Goal: Transaction & Acquisition: Purchase product/service

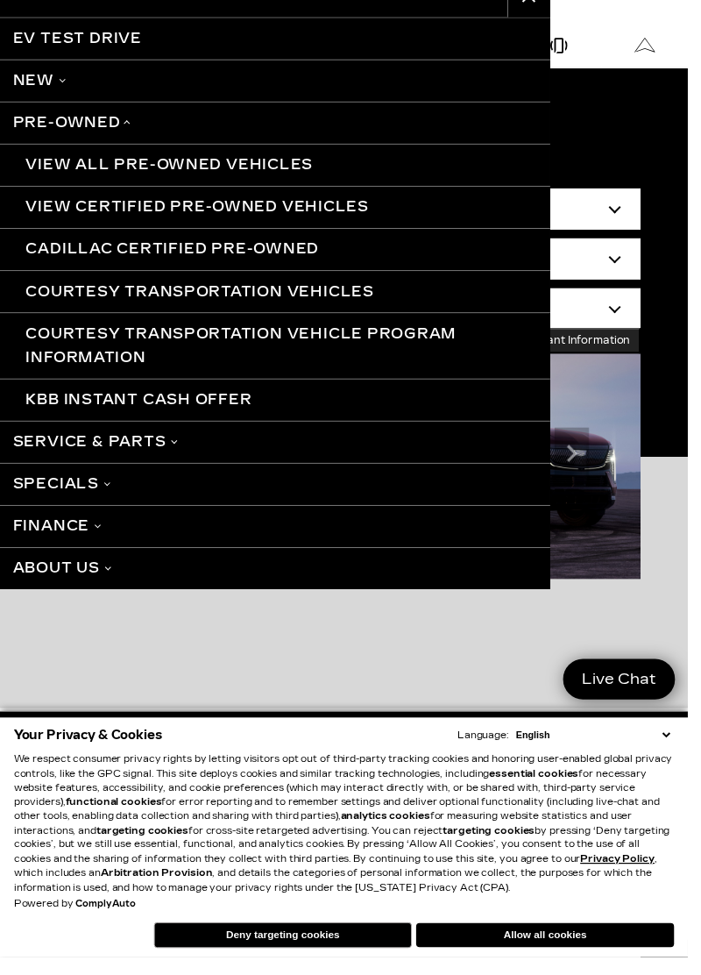
click at [261, 167] on link "View All Pre-Owned Vehicles" at bounding box center [280, 167] width 561 height 43
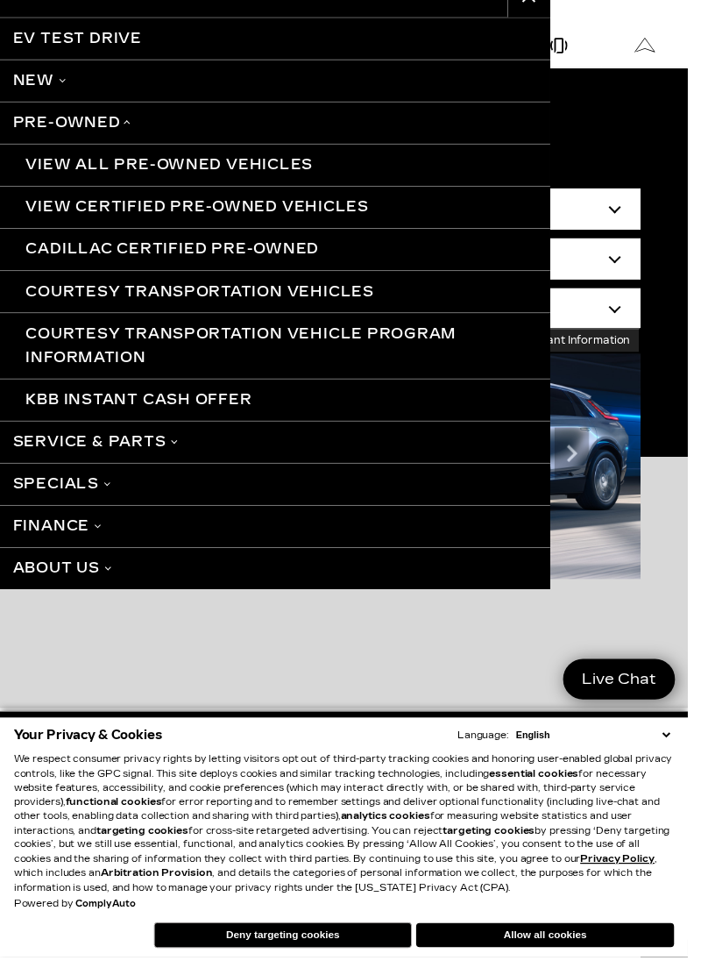
click at [119, 171] on link "View All Pre-Owned Vehicles" at bounding box center [280, 167] width 561 height 43
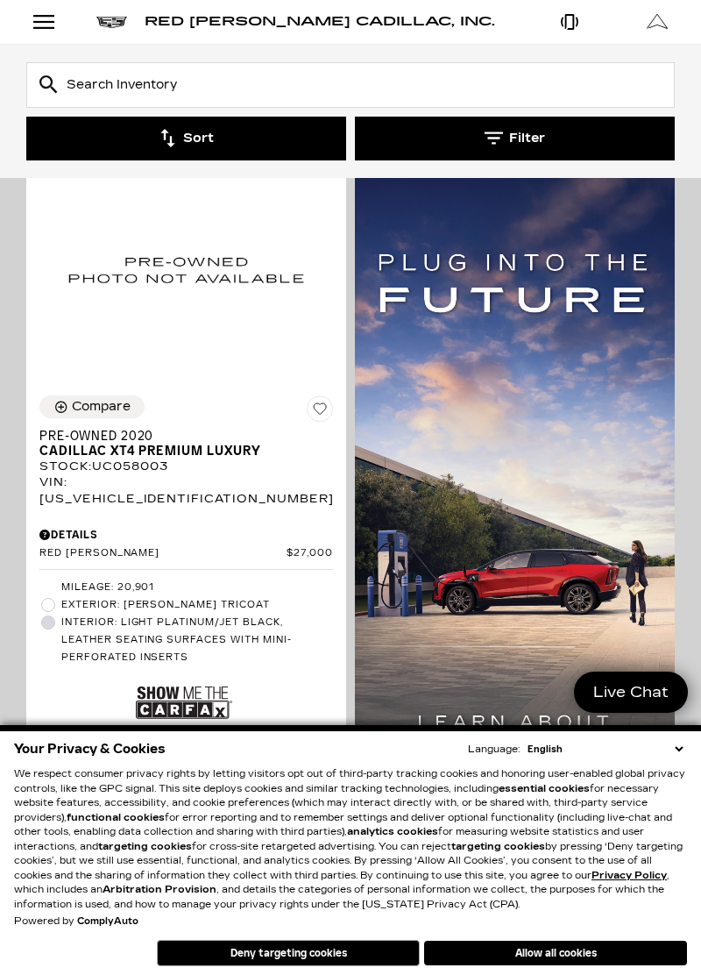
scroll to position [1087, 0]
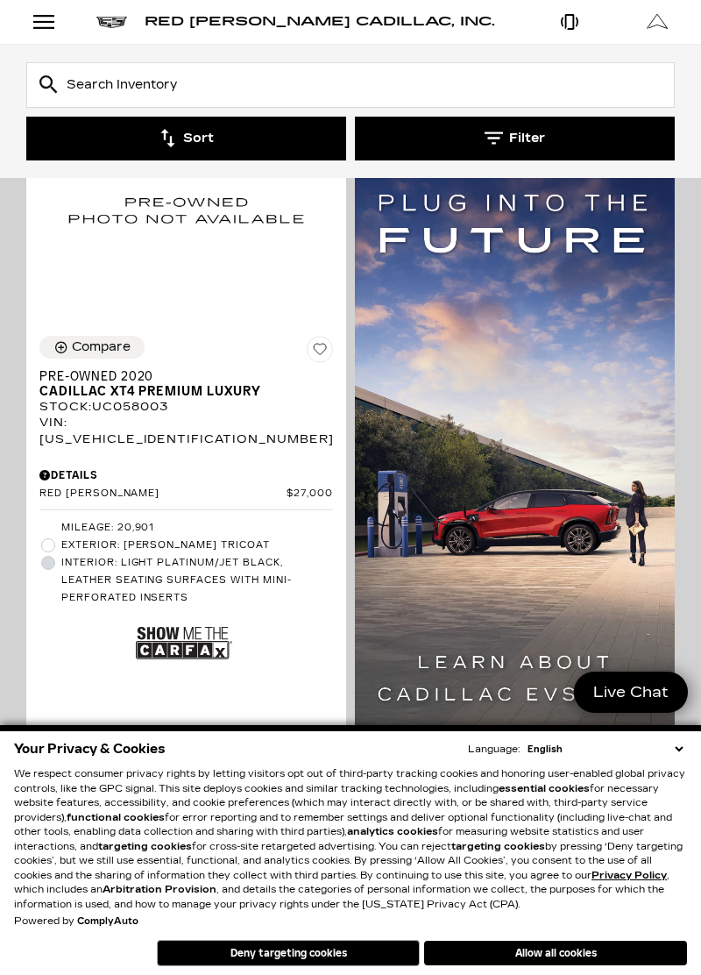
click at [682, 754] on select "English Spanish / Español English / United Kingdom Korean / 한국어 Vietnamese / Ti…" at bounding box center [605, 749] width 164 height 15
click at [470, 516] on img at bounding box center [515, 448] width 320 height 731
click at [328, 955] on button "Deny targeting cookies" at bounding box center [288, 953] width 263 height 26
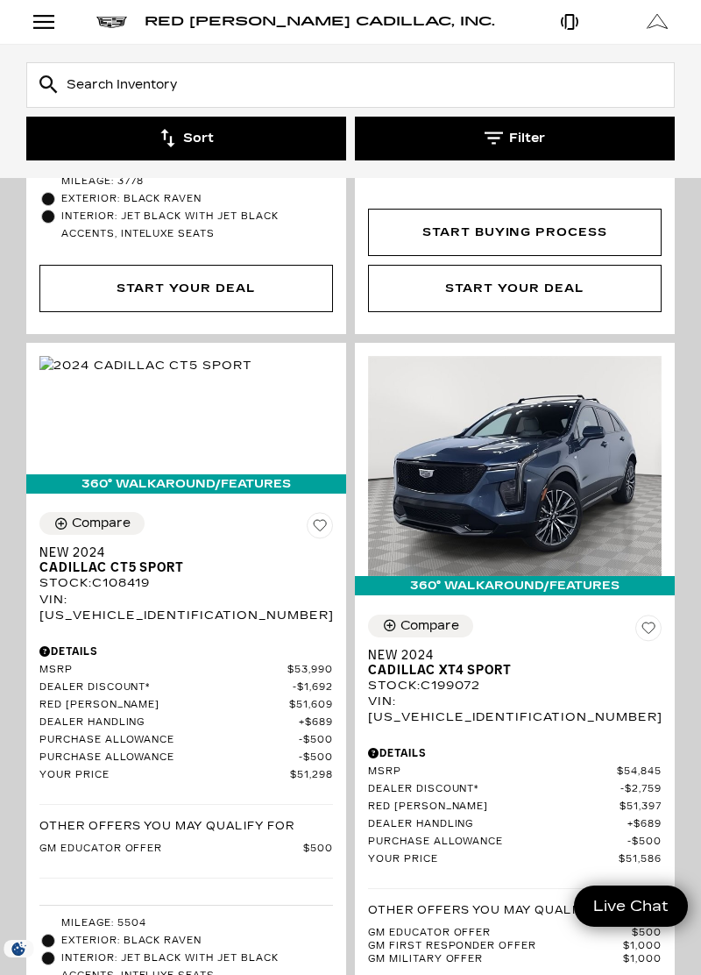
scroll to position [4023, 0]
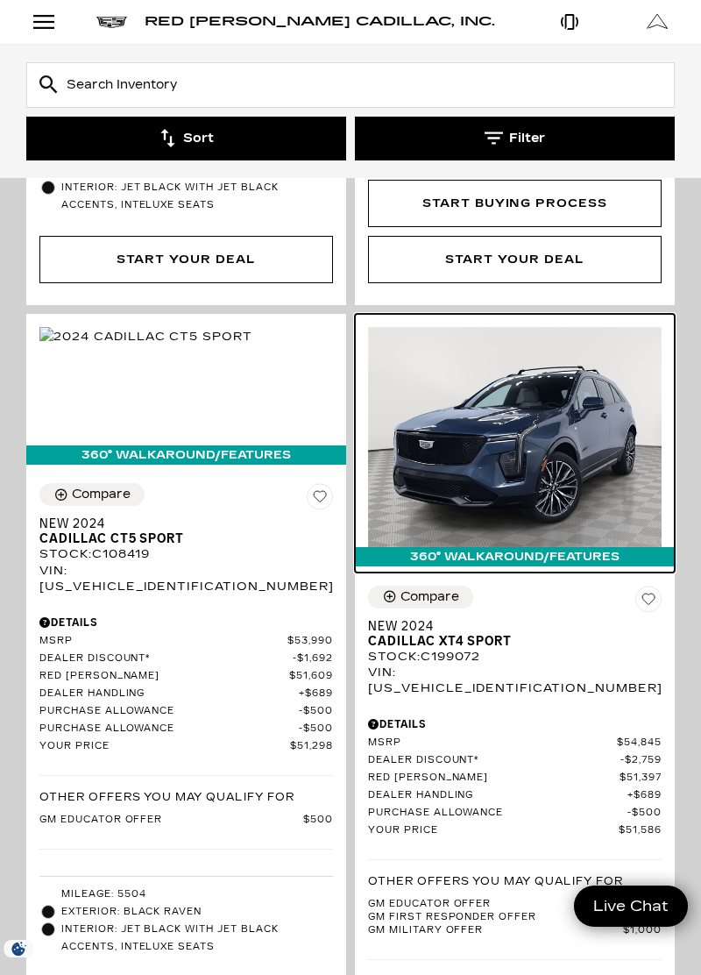
click at [535, 375] on img at bounding box center [515, 437] width 294 height 220
